Goal: Information Seeking & Learning: Learn about a topic

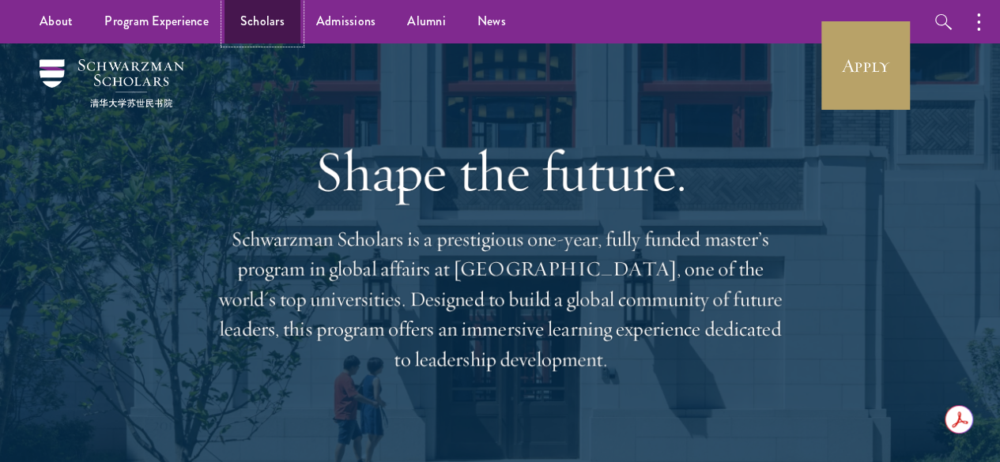
click at [291, 17] on link "Scholars" at bounding box center [262, 21] width 76 height 43
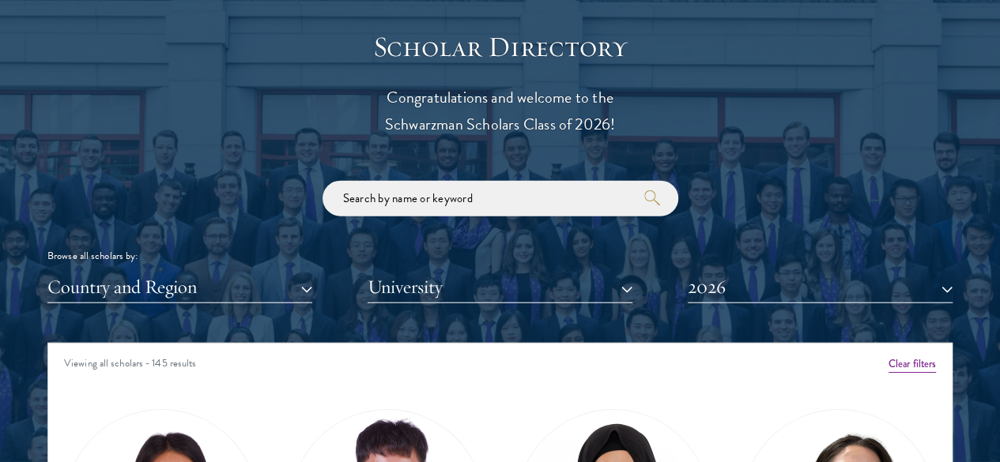
scroll to position [1818, 0]
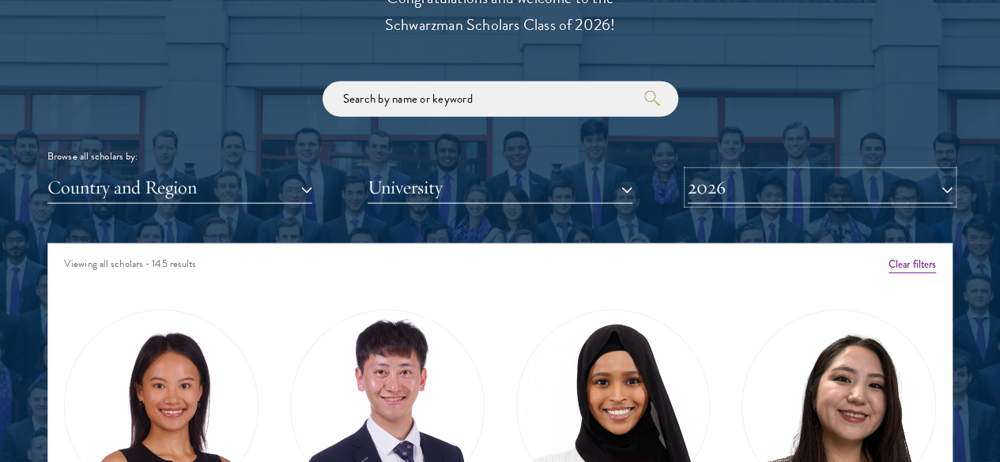
click at [830, 172] on button "2026" at bounding box center [820, 188] width 265 height 32
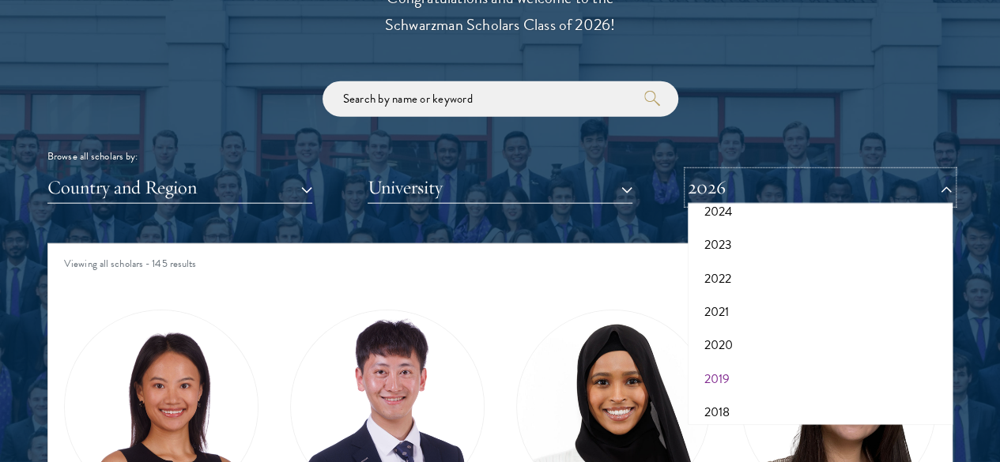
scroll to position [163, 0]
click at [745, 389] on button "2017" at bounding box center [819, 405] width 255 height 33
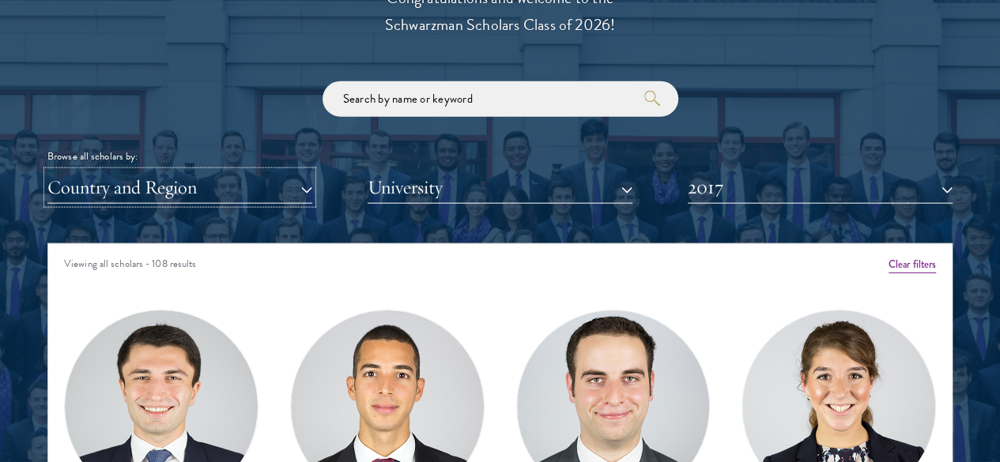
click at [275, 172] on button "Country and Region" at bounding box center [179, 188] width 265 height 32
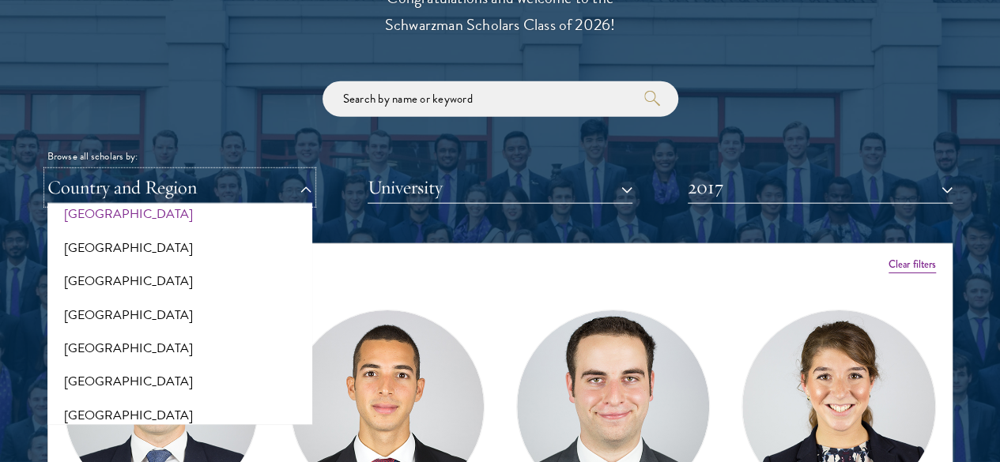
scroll to position [553, 0]
click at [149, 300] on button "[GEOGRAPHIC_DATA]" at bounding box center [179, 316] width 255 height 33
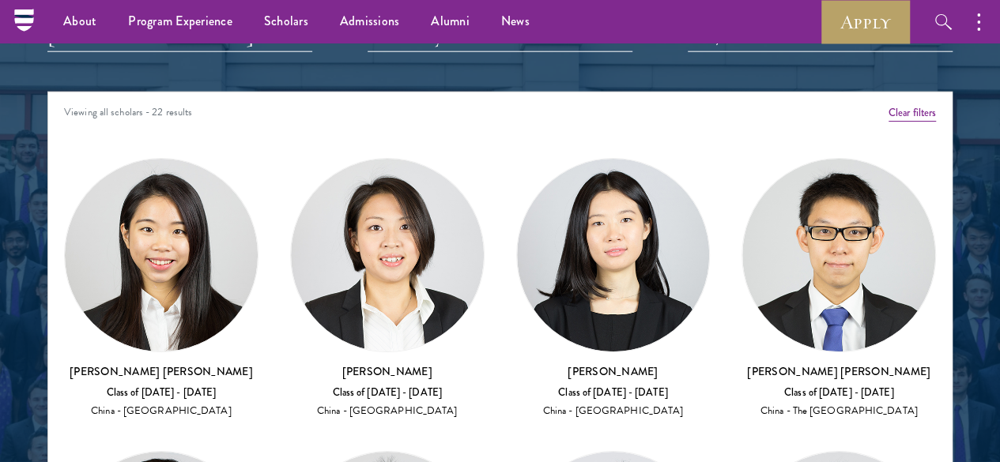
scroll to position [1818, 0]
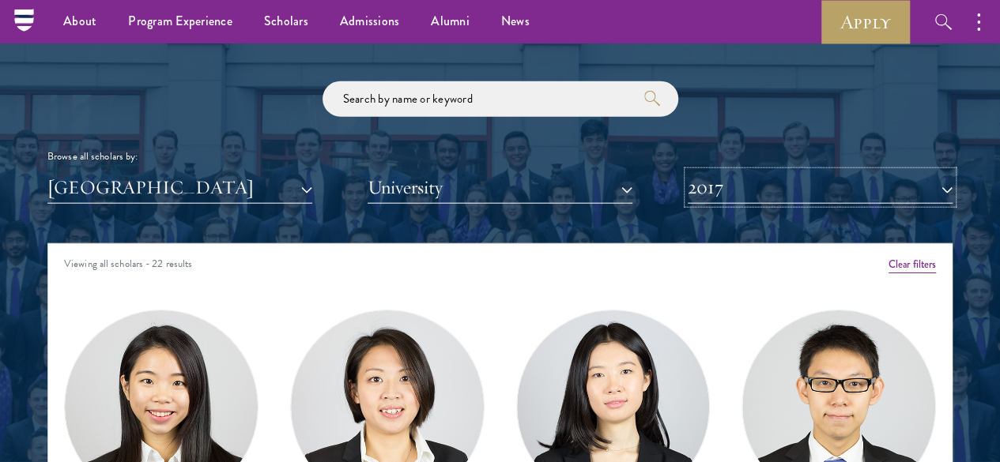
click at [797, 172] on button "2017" at bounding box center [820, 188] width 265 height 32
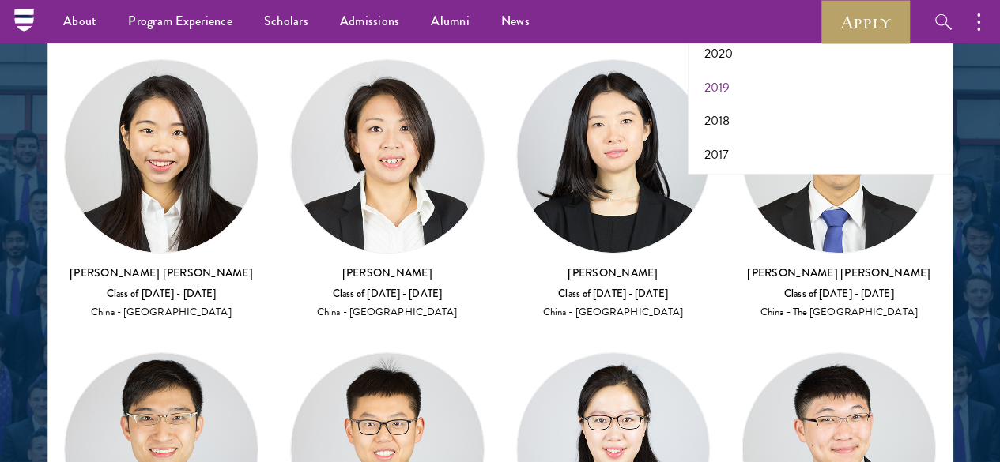
scroll to position [1897, 0]
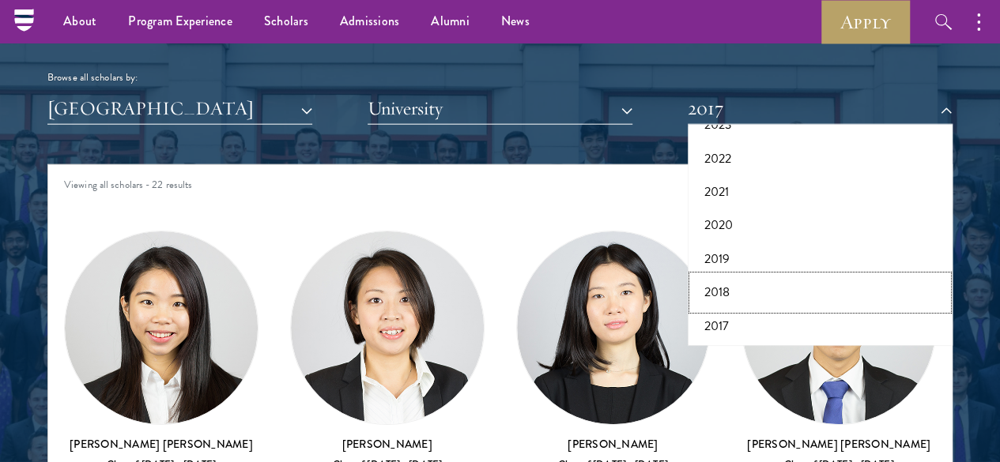
click at [726, 276] on button "2018" at bounding box center [819, 292] width 255 height 33
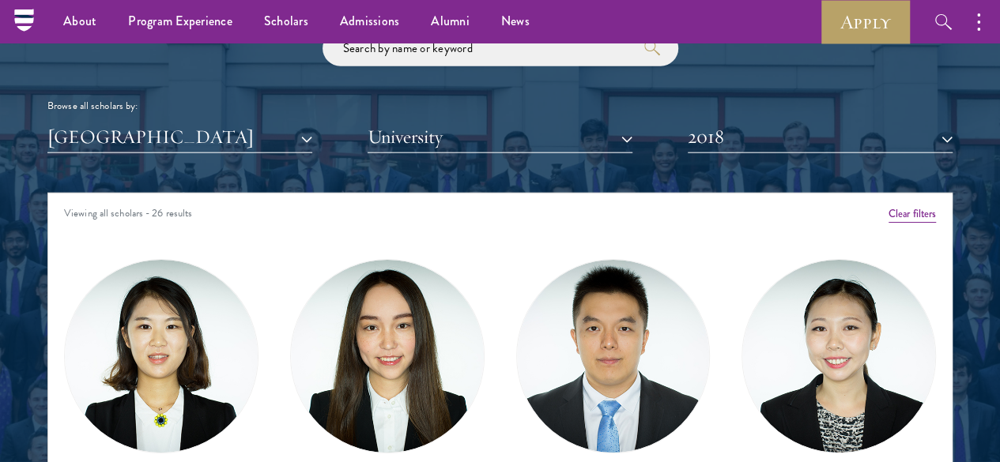
scroll to position [1818, 0]
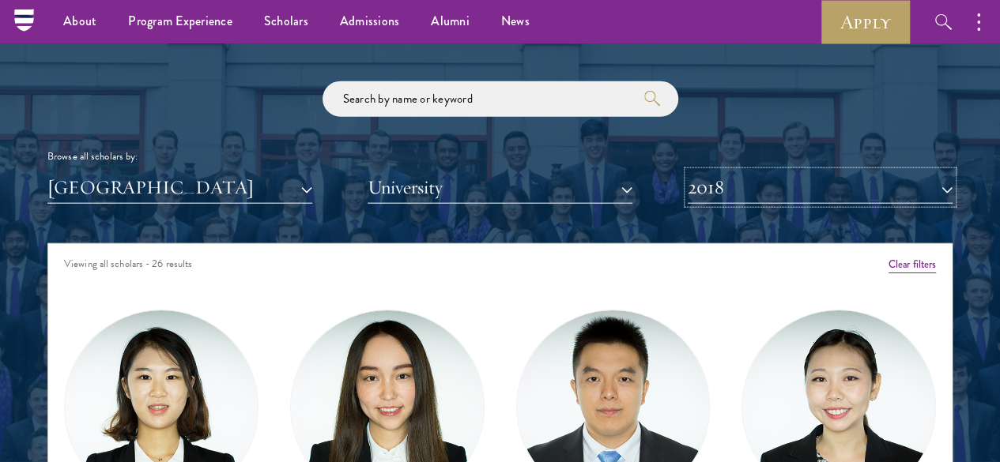
click at [765, 172] on button "2018" at bounding box center [820, 188] width 265 height 32
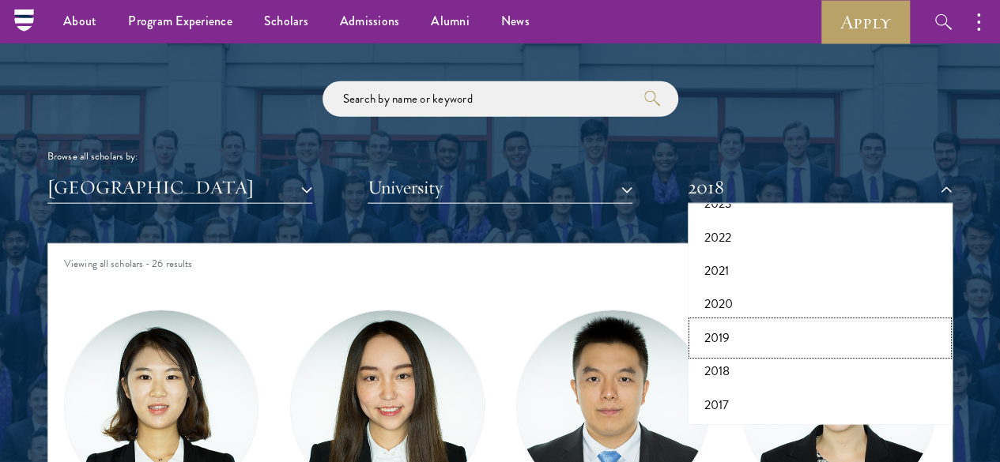
click at [767, 322] on button "2019" at bounding box center [819, 338] width 255 height 33
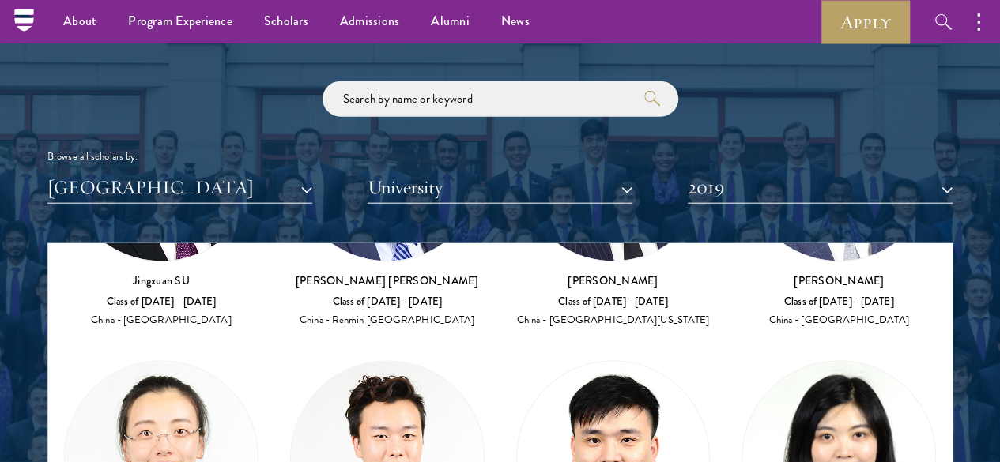
scroll to position [1189, 0]
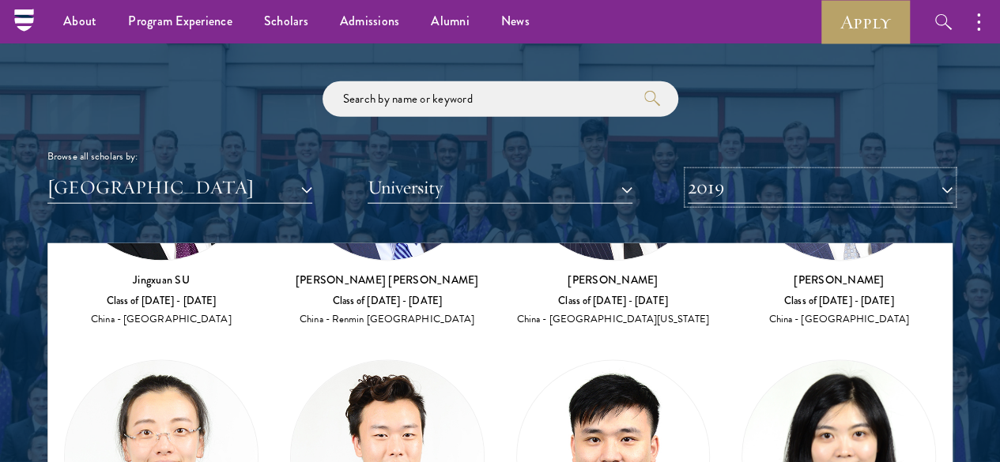
click at [767, 172] on button "2019" at bounding box center [820, 188] width 265 height 32
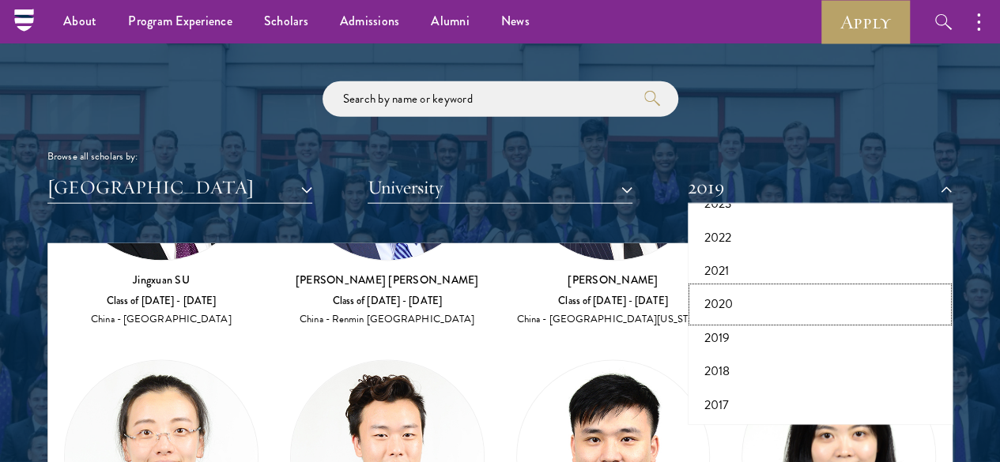
click at [762, 288] on button "2020" at bounding box center [819, 304] width 255 height 33
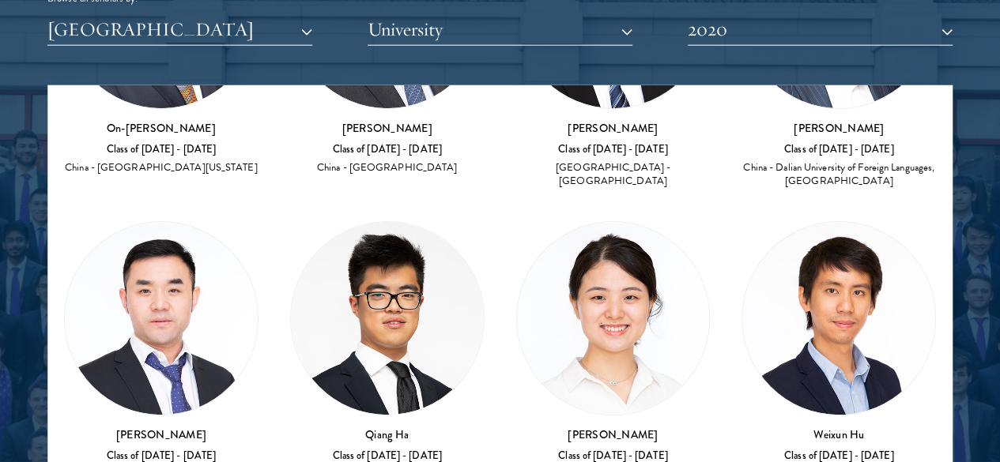
click at [742, 222] on img at bounding box center [838, 318] width 193 height 193
